Goal: Task Accomplishment & Management: Manage account settings

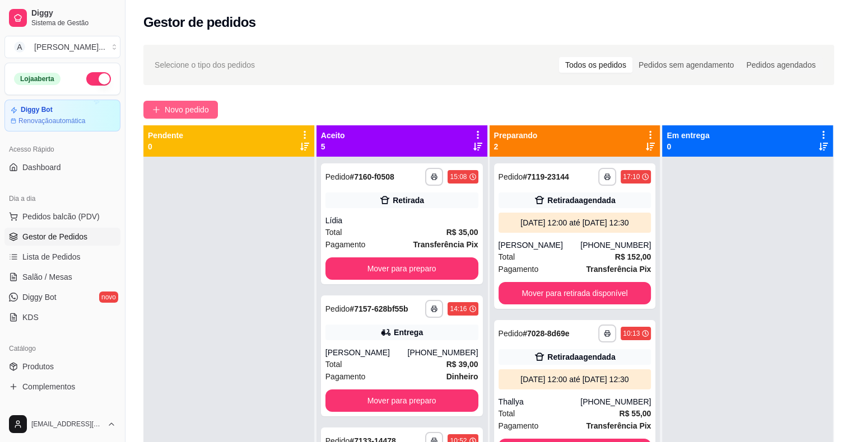
click at [197, 111] on span "Novo pedido" at bounding box center [187, 110] width 44 height 12
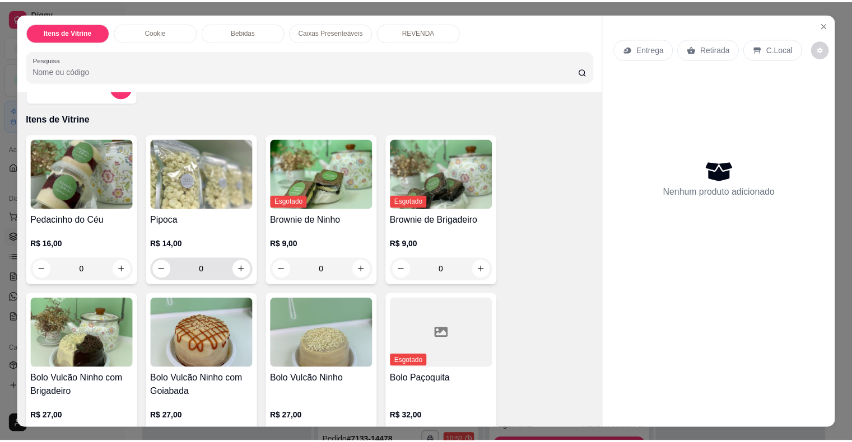
scroll to position [56, 0]
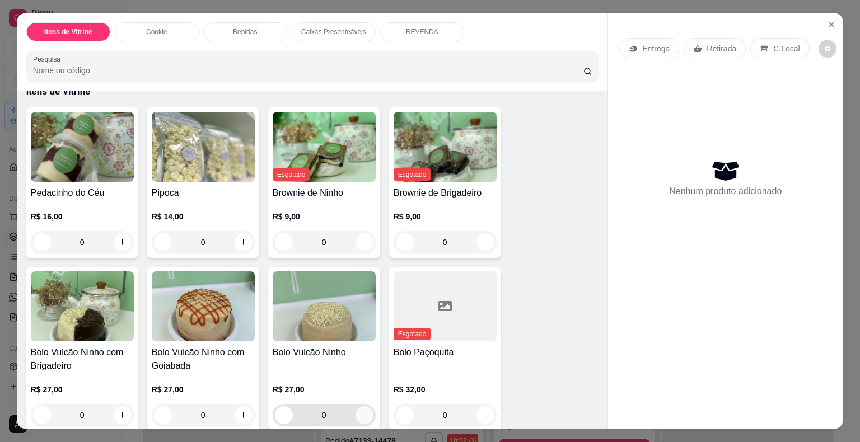
click at [360, 411] on icon "increase-product-quantity" at bounding box center [364, 415] width 8 height 8
type input "1"
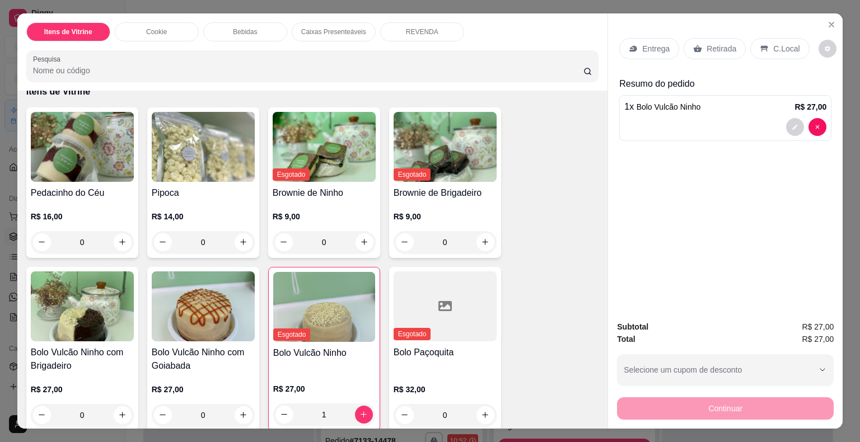
click at [706, 52] on div "Retirada" at bounding box center [715, 48] width 62 height 21
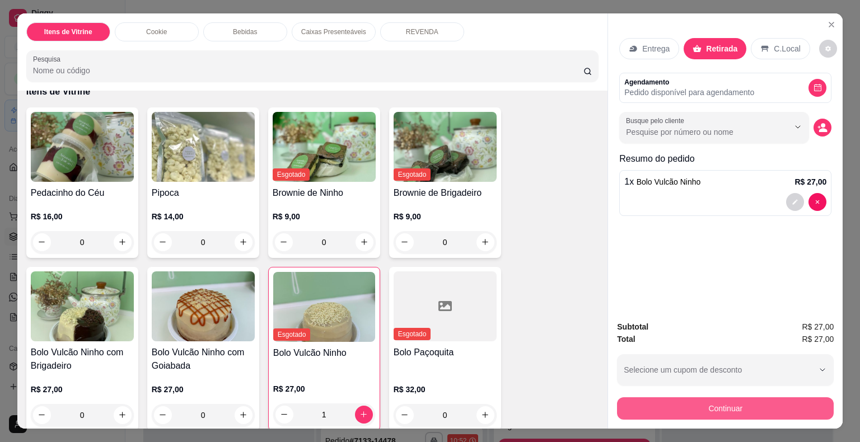
click at [723, 411] on button "Continuar" at bounding box center [725, 409] width 217 height 22
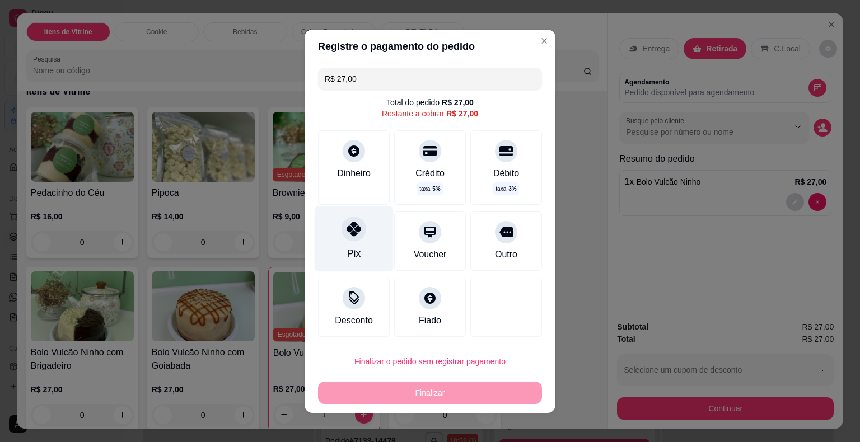
click at [358, 237] on div "Pix" at bounding box center [354, 239] width 79 height 66
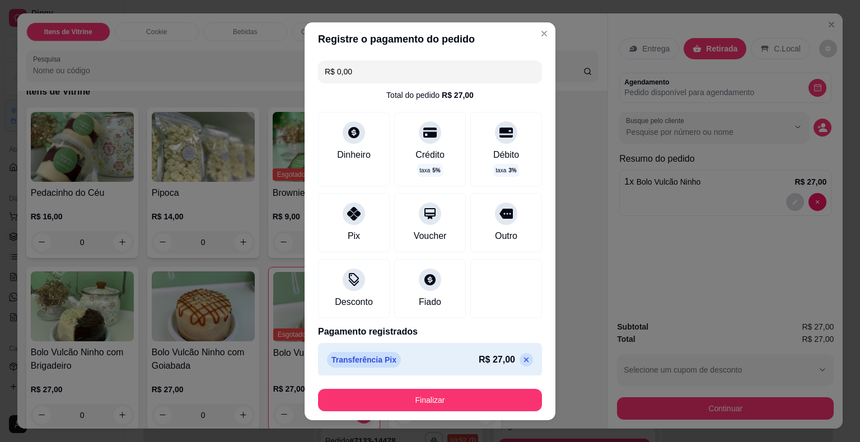
click at [524, 361] on icon at bounding box center [526, 359] width 5 height 5
type input "R$ 27,00"
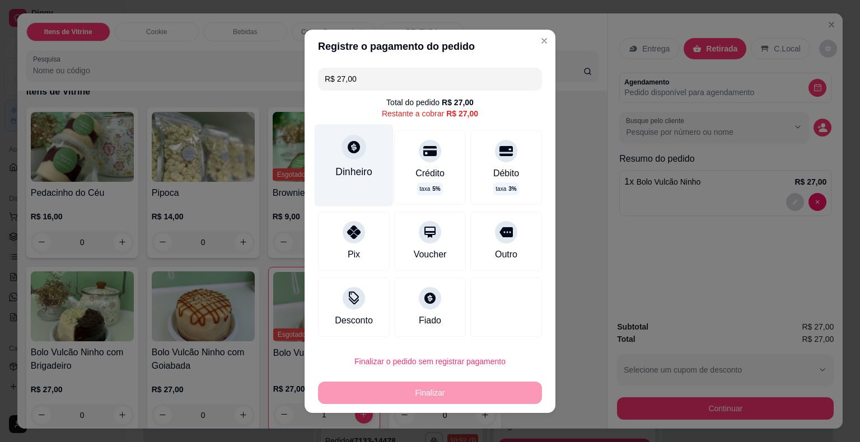
click at [359, 153] on div at bounding box center [354, 147] width 25 height 25
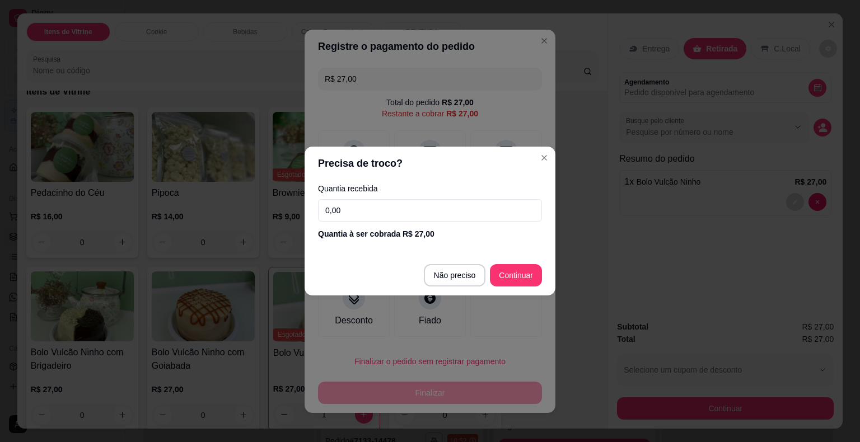
click at [402, 213] on input "0,00" at bounding box center [430, 210] width 224 height 22
type input "0,27"
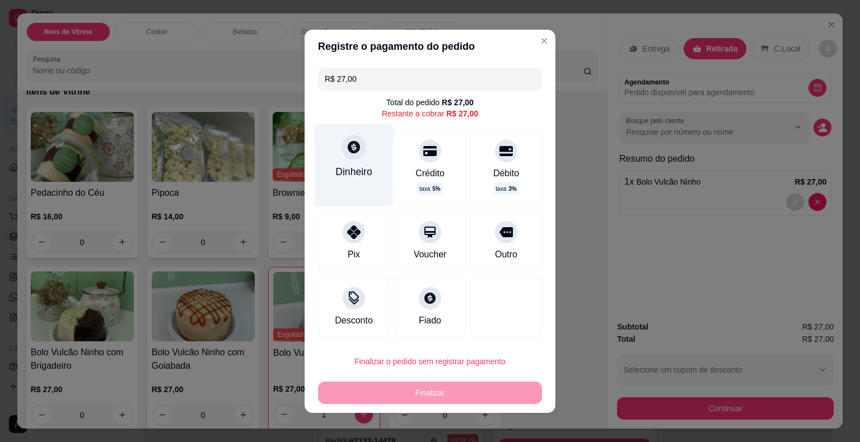
click at [351, 177] on div "Dinheiro" at bounding box center [353, 171] width 37 height 15
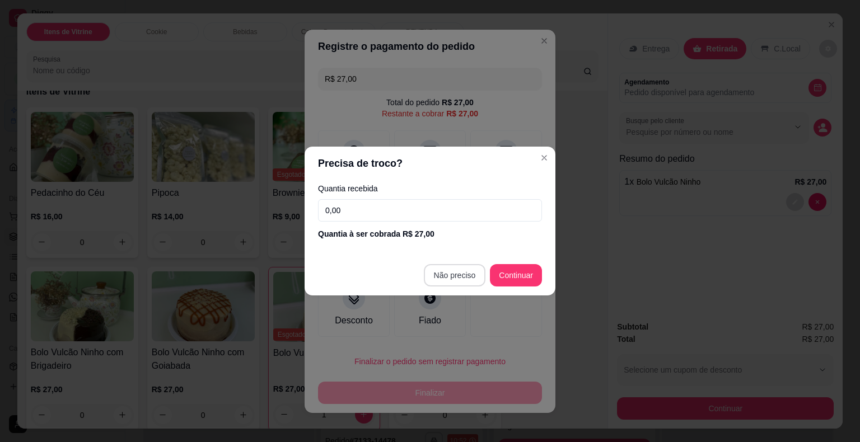
type input "R$ 0,00"
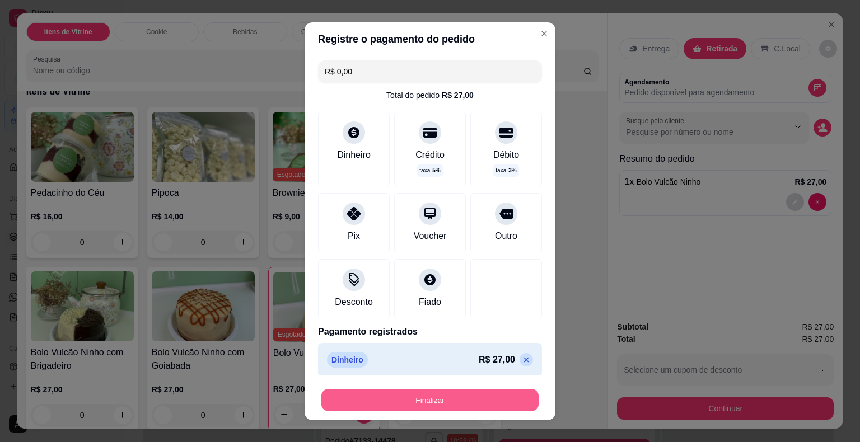
click at [454, 404] on button "Finalizar" at bounding box center [429, 400] width 217 height 22
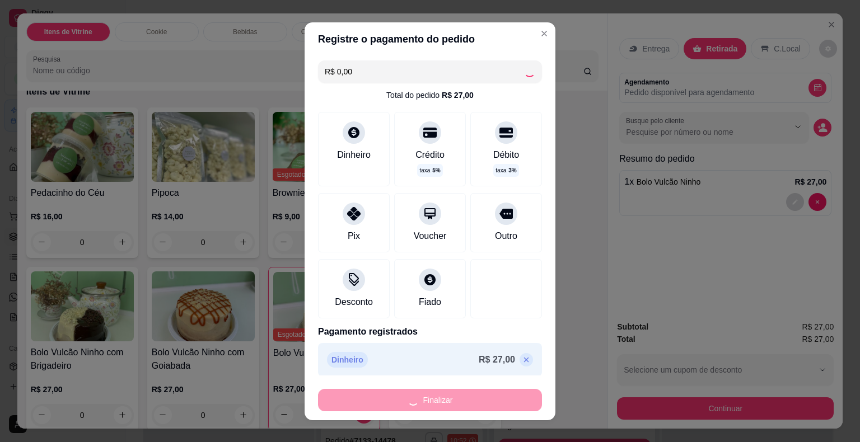
type input "0"
type input "-R$ 27,00"
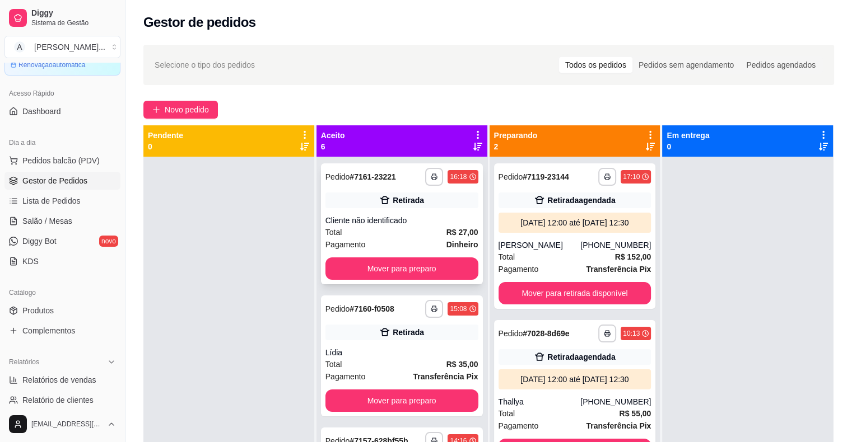
click at [365, 223] on div "Cliente não identificado" at bounding box center [401, 220] width 153 height 11
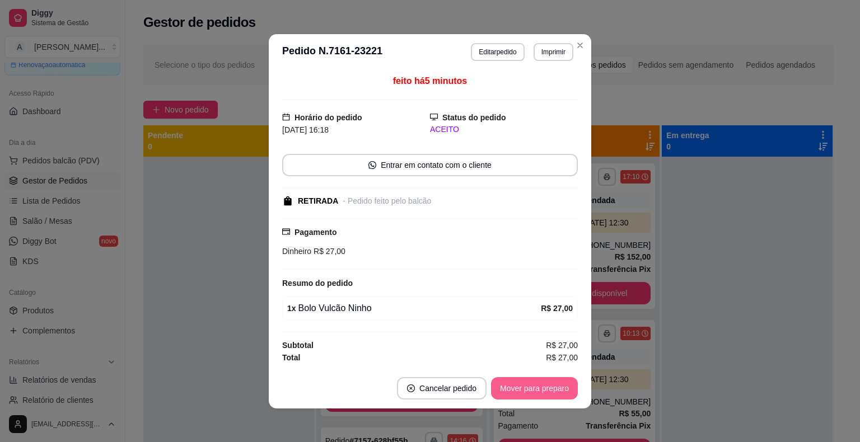
click at [540, 384] on button "Mover para preparo" at bounding box center [534, 388] width 87 height 22
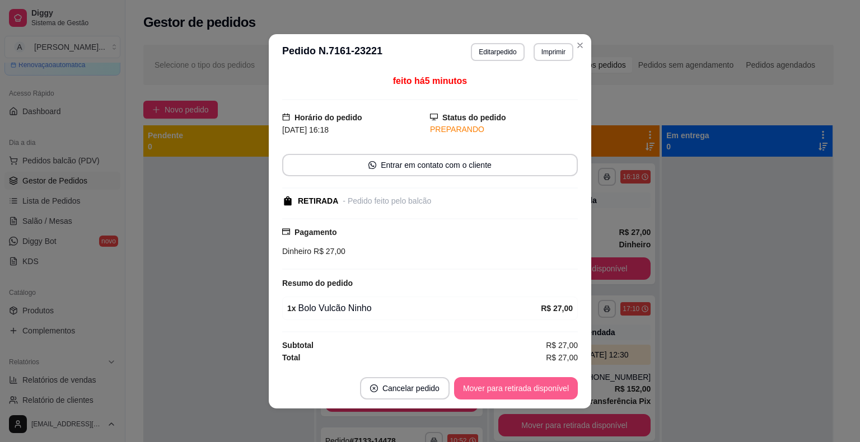
click at [549, 389] on button "Mover para retirada disponível" at bounding box center [516, 388] width 124 height 22
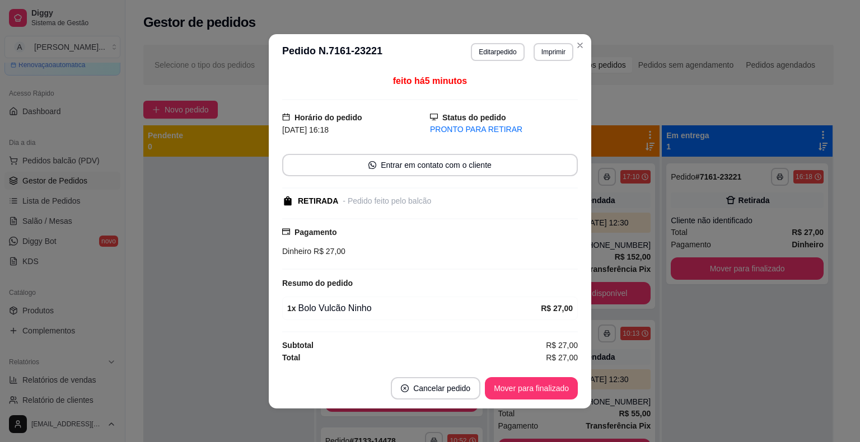
click at [549, 389] on button "Mover para finalizado" at bounding box center [531, 388] width 93 height 22
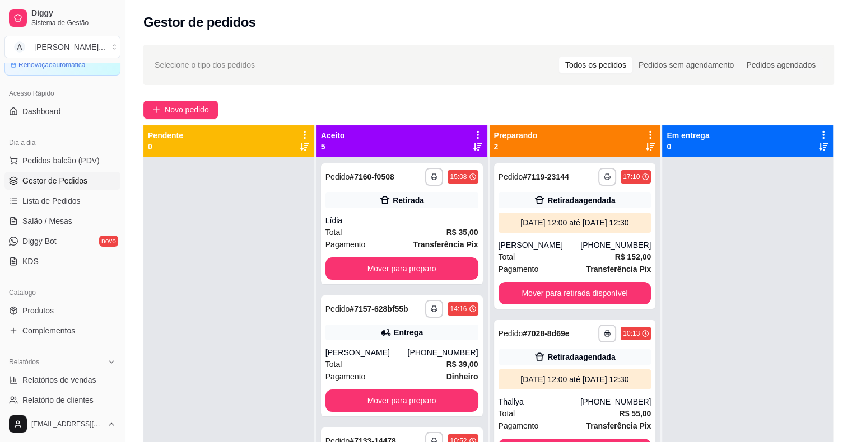
click at [751, 346] on div at bounding box center [747, 378] width 171 height 442
click at [439, 270] on button "Mover para preparo" at bounding box center [401, 269] width 153 height 22
